Goal: Task Accomplishment & Management: Use online tool/utility

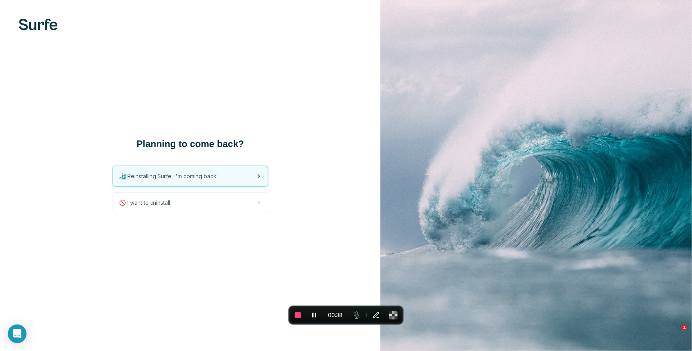
click at [185, 170] on div "🏄🏻‍♂️ Reinstalling Surfe, I'm coming back!" at bounding box center [190, 176] width 155 height 20
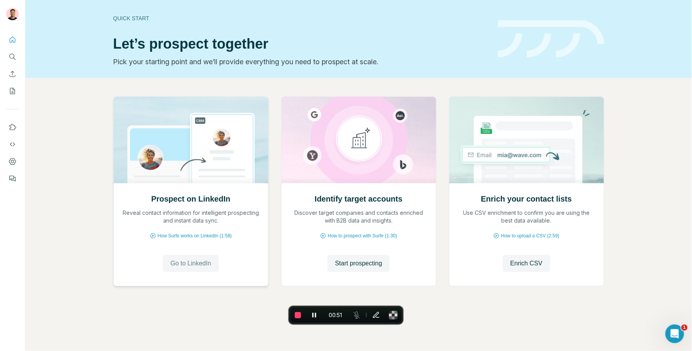
click at [193, 261] on span "Go to LinkedIn" at bounding box center [191, 263] width 40 height 9
